Goal: Task Accomplishment & Management: Manage account settings

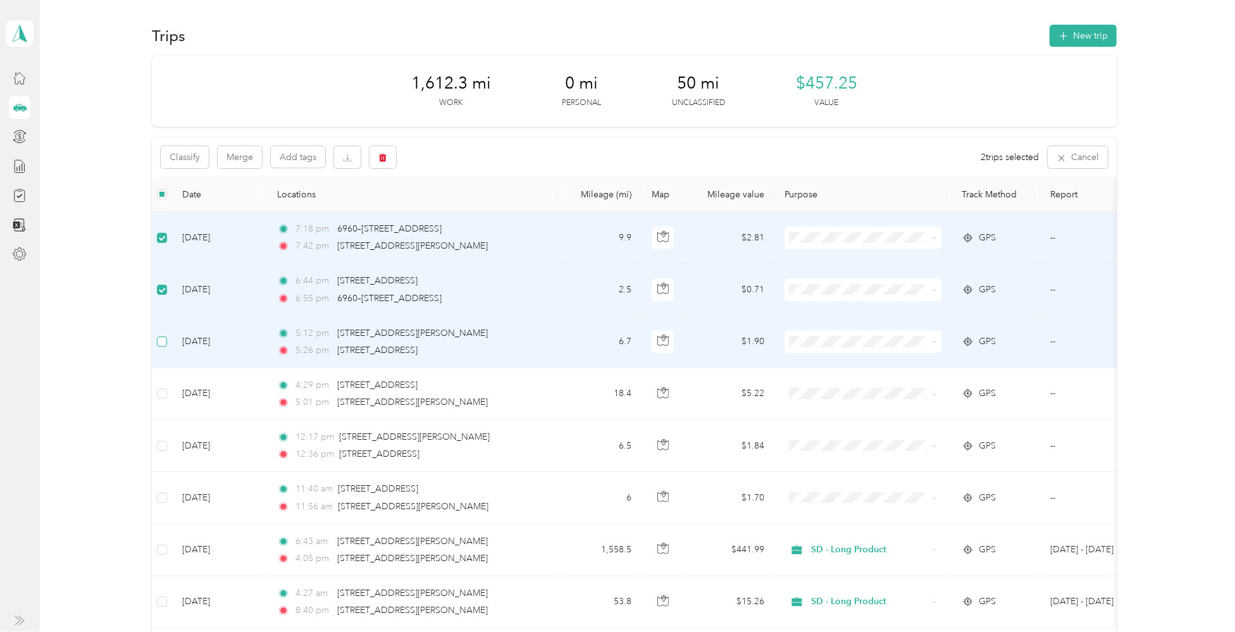
click at [159, 347] on label at bounding box center [162, 342] width 10 height 14
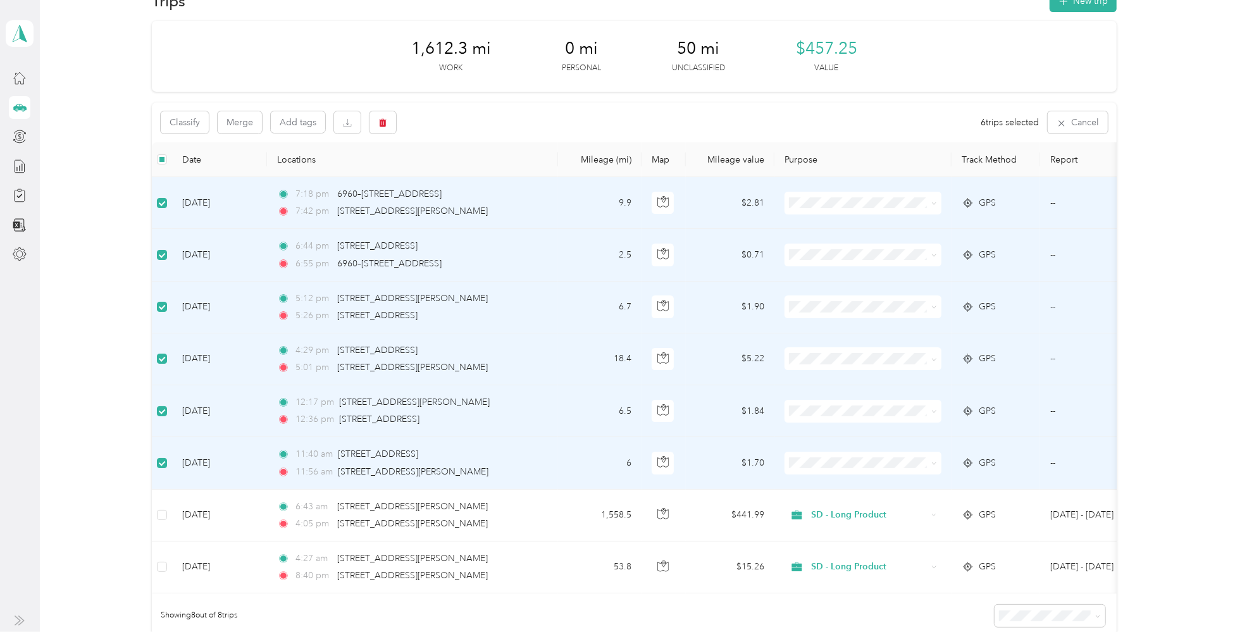
scroll to position [63, 0]
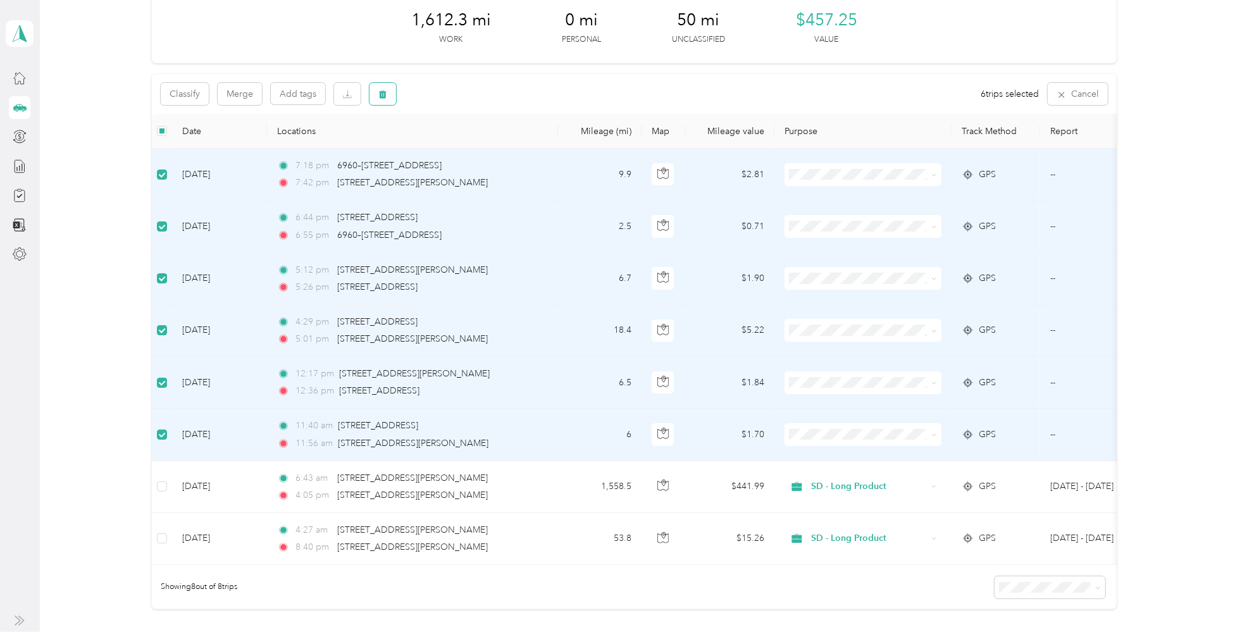
click at [383, 92] on icon "button" at bounding box center [383, 94] width 8 height 8
click at [480, 147] on button "Yes" at bounding box center [476, 147] width 25 height 20
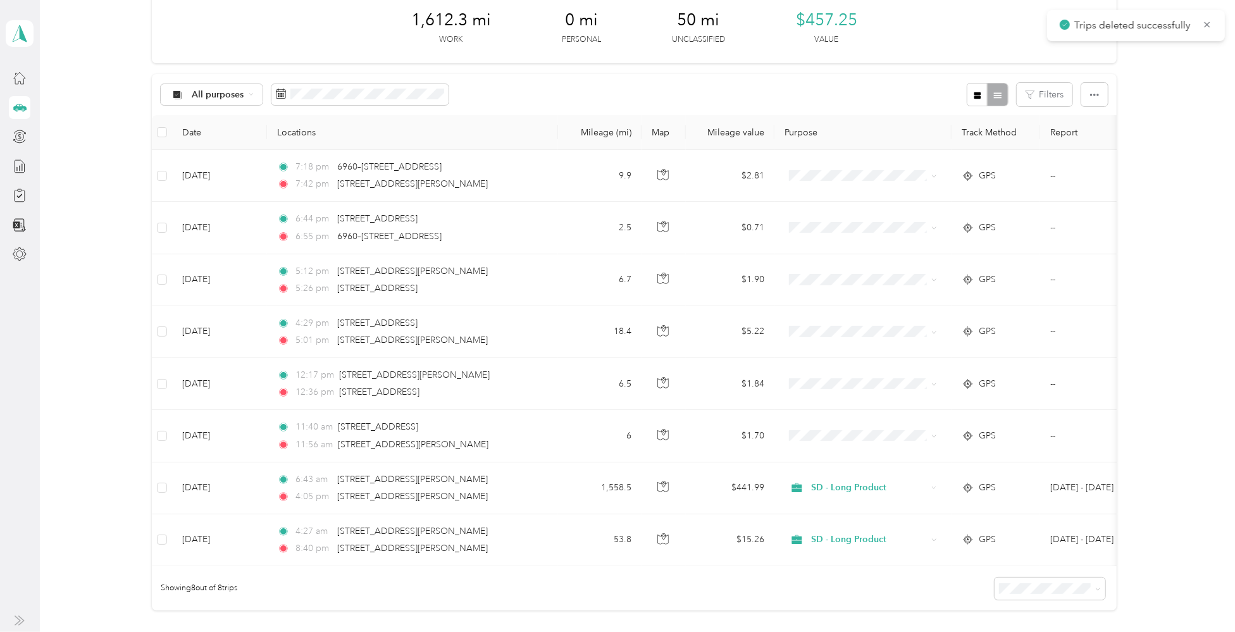
scroll to position [0, 0]
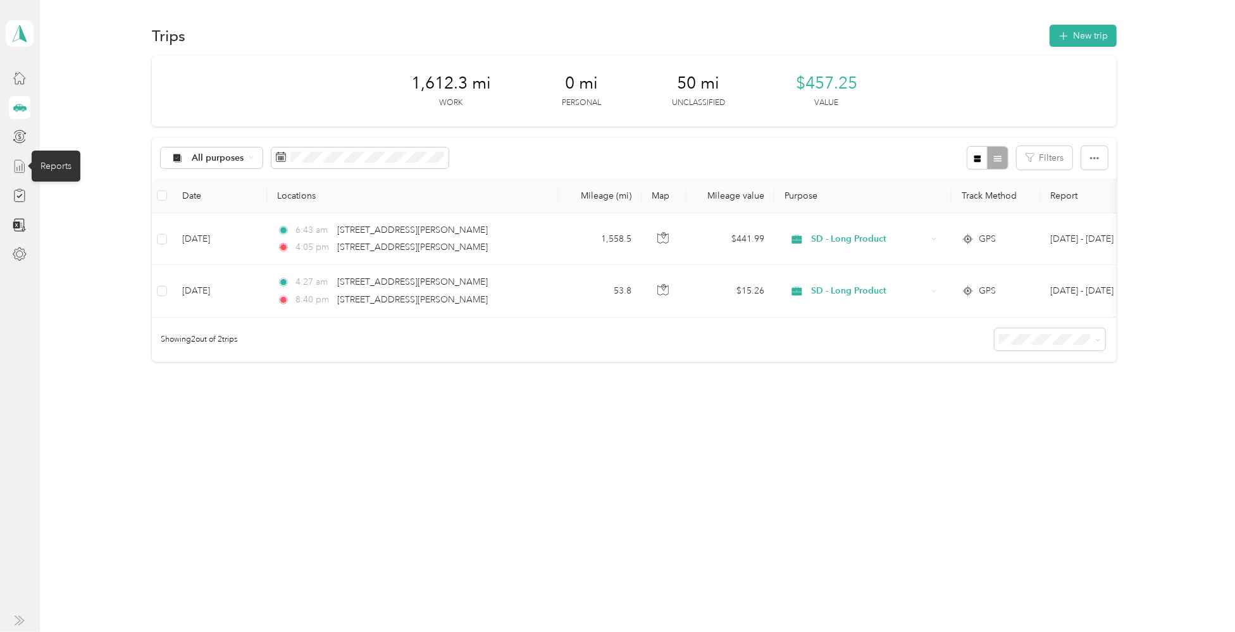
click at [20, 166] on line at bounding box center [20, 168] width 0 height 5
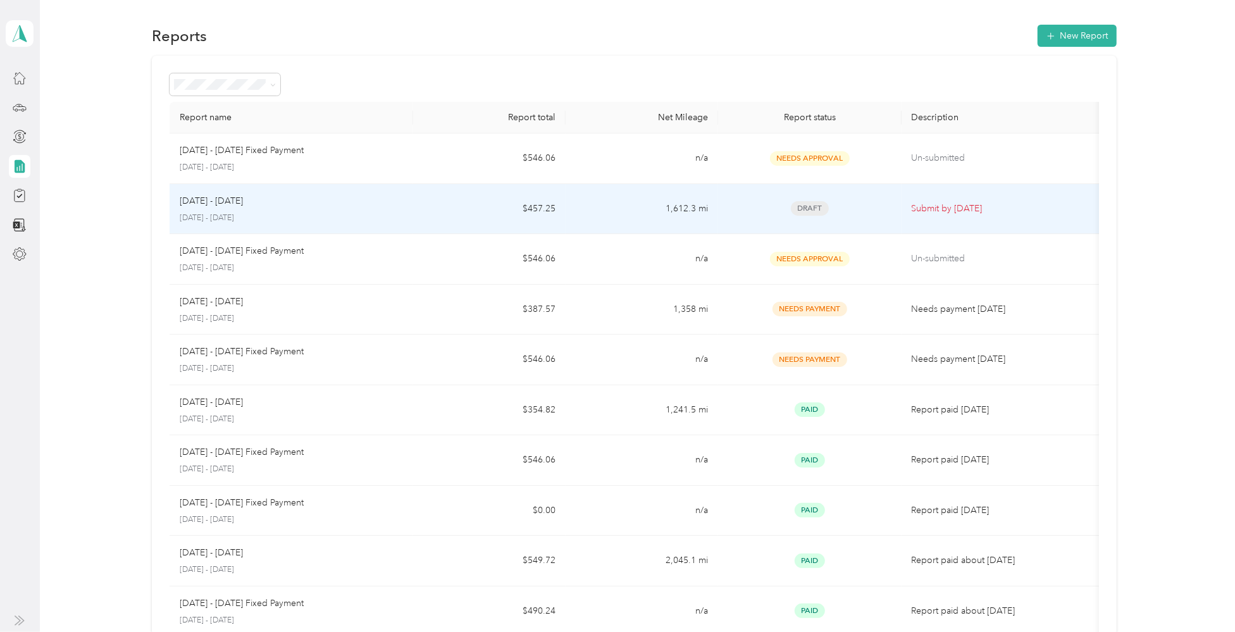
click at [811, 208] on span "Draft" at bounding box center [810, 208] width 38 height 15
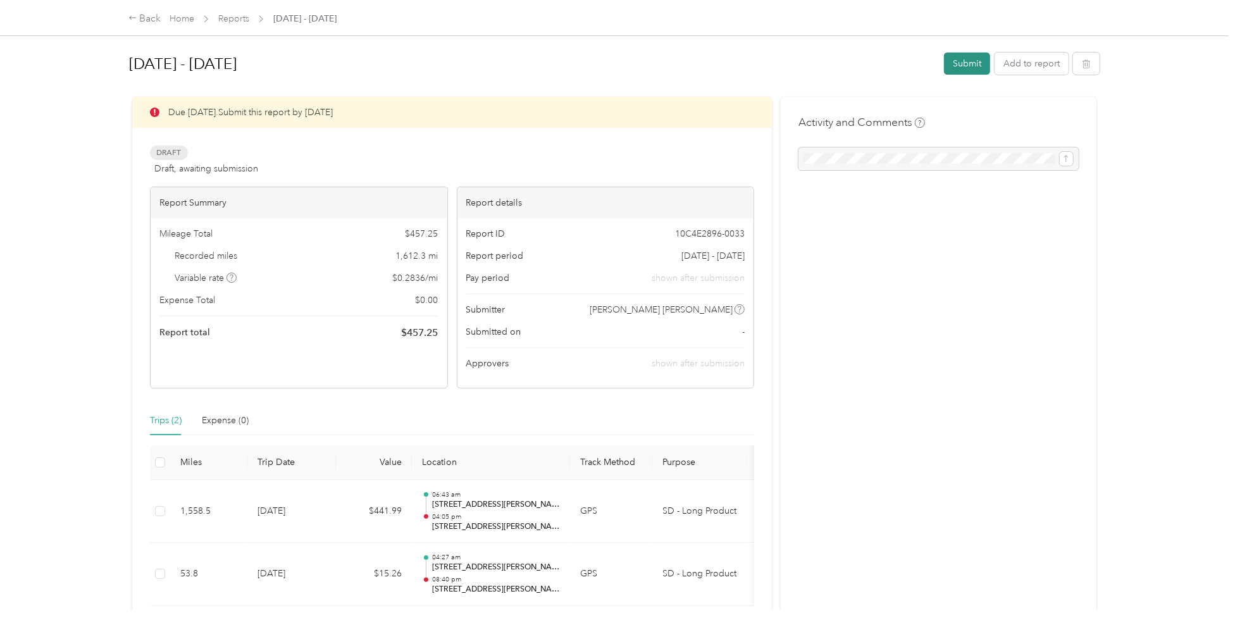
click at [964, 65] on button "Submit" at bounding box center [967, 64] width 46 height 22
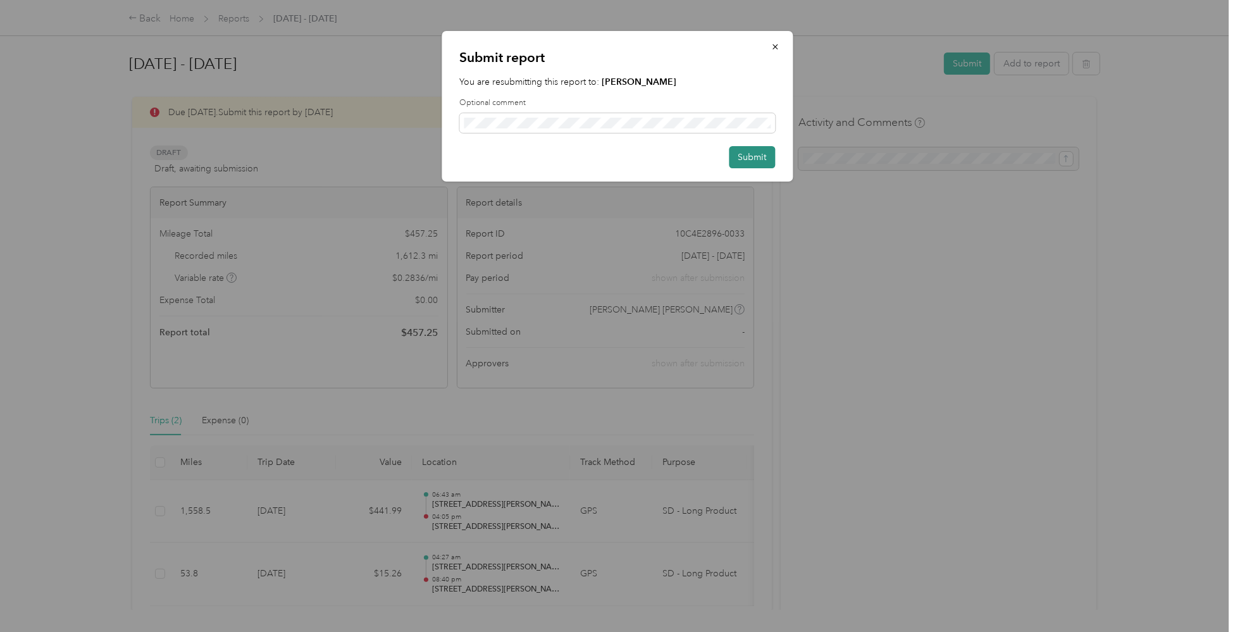
click at [752, 157] on button "Submit" at bounding box center [752, 157] width 46 height 22
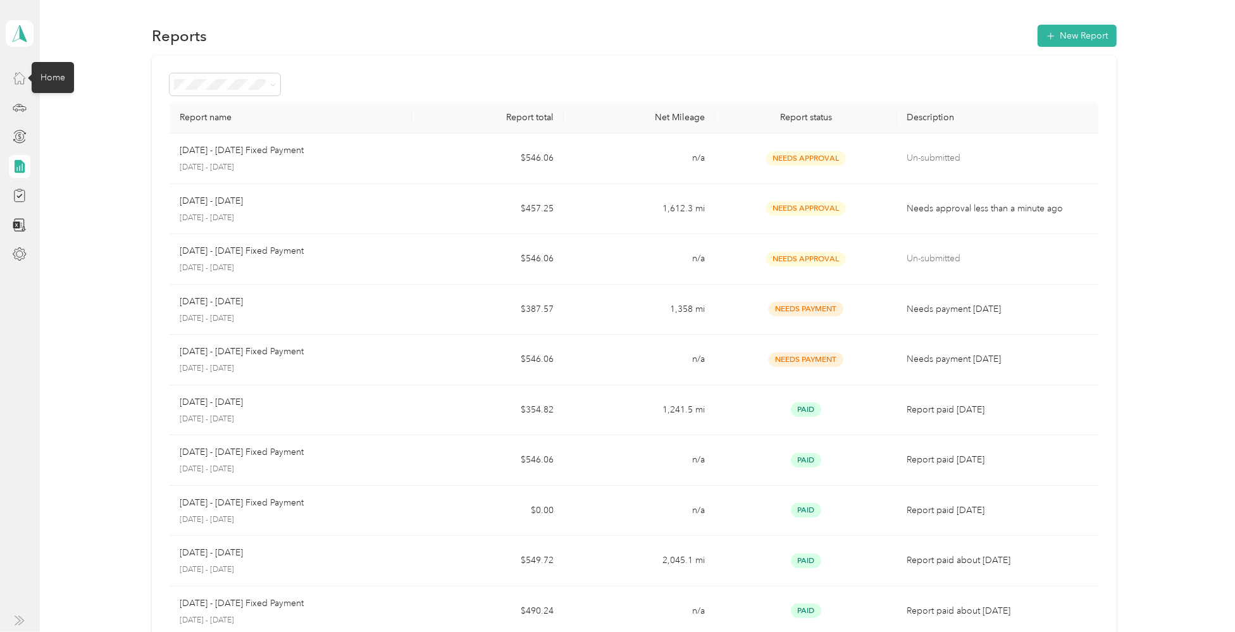
click at [18, 77] on icon at bounding box center [20, 78] width 14 height 14
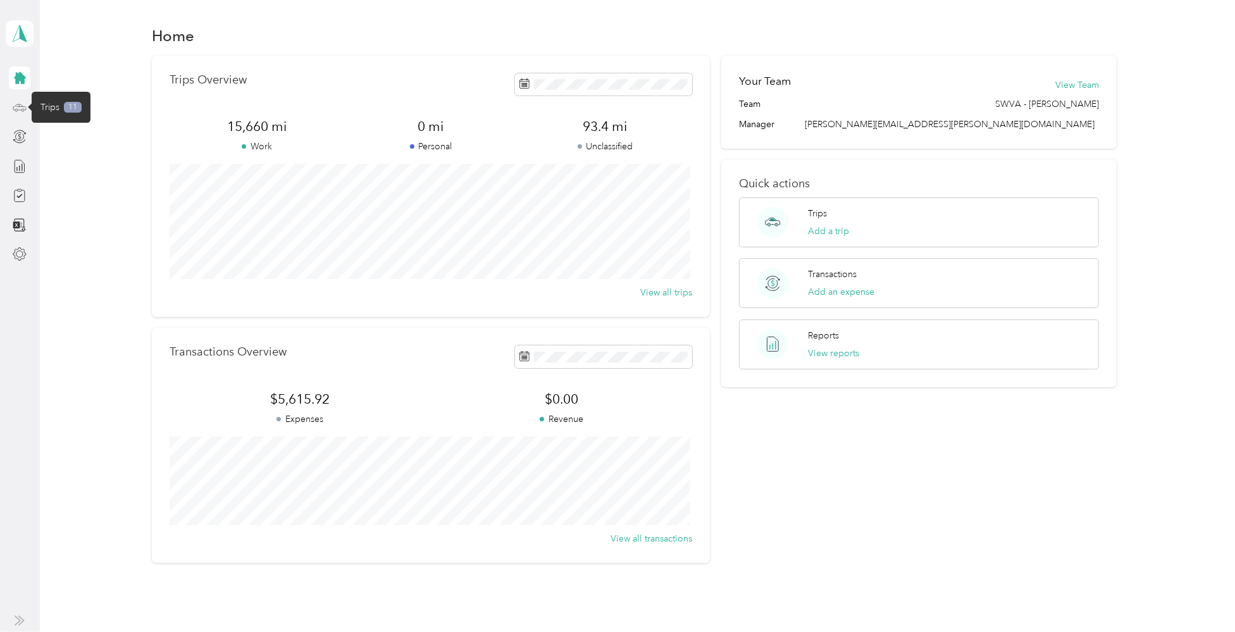
click at [18, 105] on icon at bounding box center [20, 108] width 14 height 14
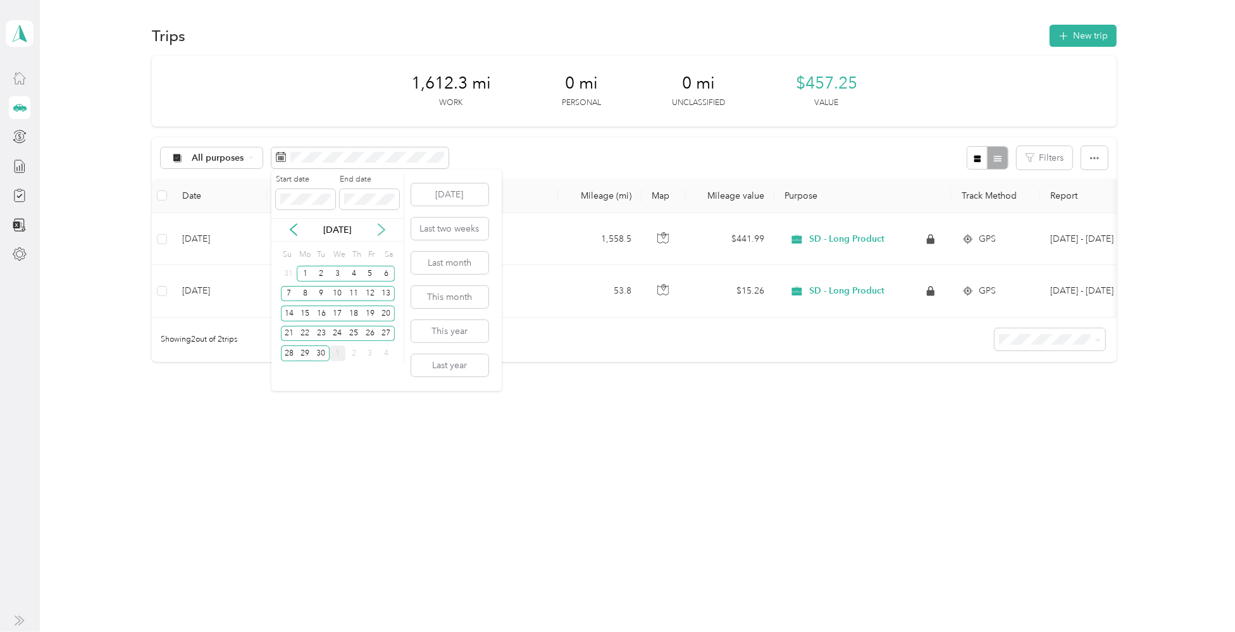
click at [383, 226] on icon at bounding box center [381, 229] width 13 height 13
click at [337, 273] on div "1" at bounding box center [338, 274] width 16 height 16
click at [369, 353] on div "31" at bounding box center [370, 353] width 16 height 16
